Goal: Obtain resource: Download file/media

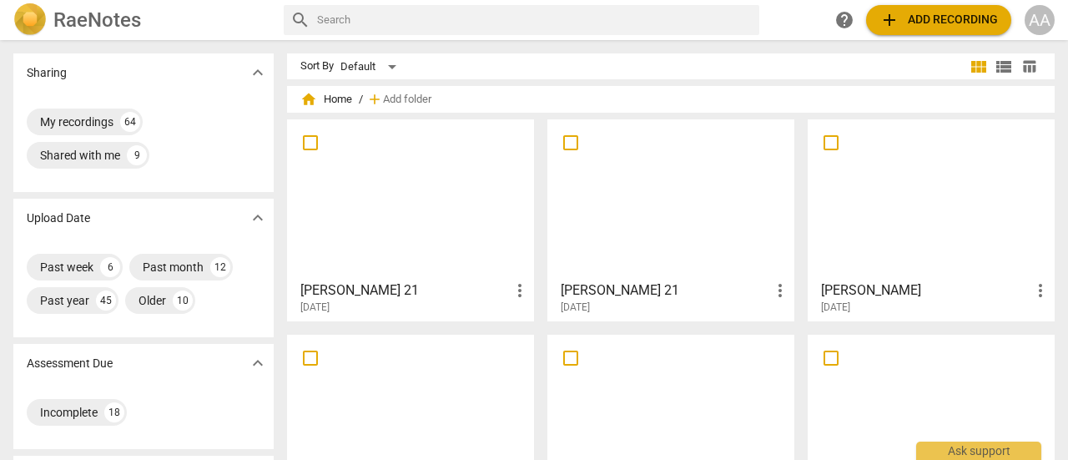
click at [960, 195] on div at bounding box center [931, 199] width 235 height 148
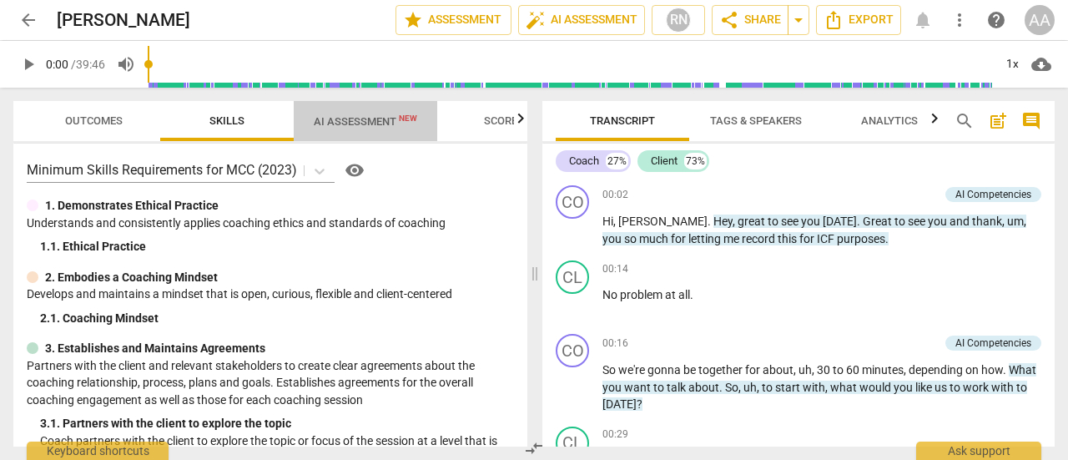
click at [369, 117] on span "AI Assessment New" at bounding box center [365, 121] width 103 height 13
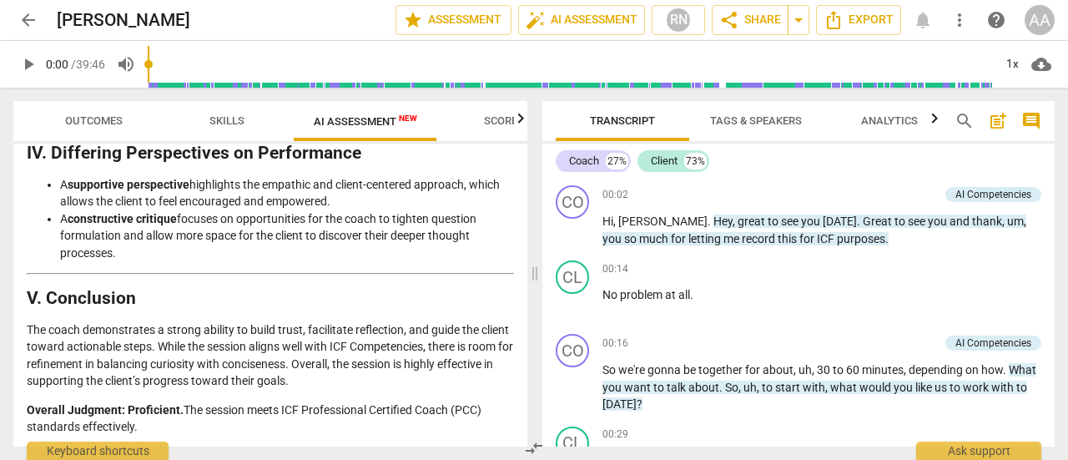
scroll to position [3076, 0]
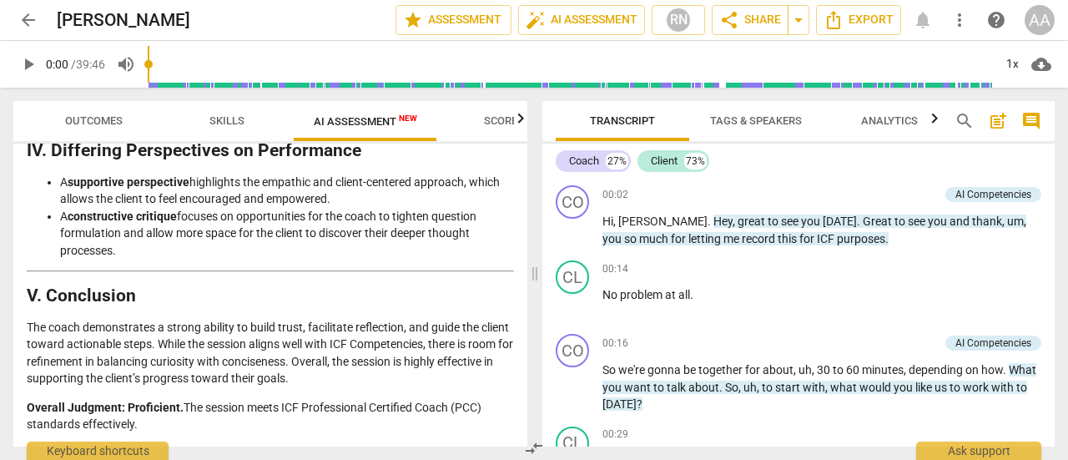
drag, startPoint x: 32, startPoint y: 201, endPoint x: 387, endPoint y: 420, distance: 417.3
copy div "Loremips do Sitametc Adipisc: ELI SED Doeiusm (8916) T. Incididu ut lab Etdolor…"
click at [880, 21] on span "Export" at bounding box center [859, 20] width 70 height 20
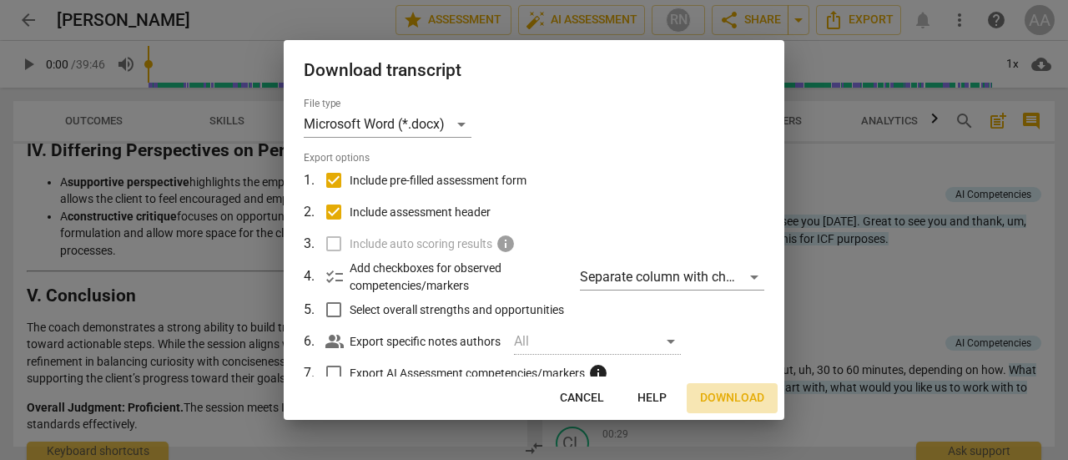
click at [728, 388] on button "Download" at bounding box center [732, 398] width 91 height 30
